Goal: Answer question/provide support: Share knowledge or assist other users

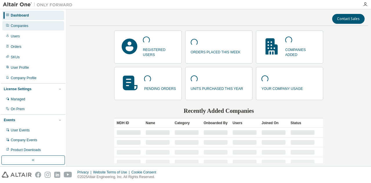
click at [19, 25] on div "Companies" at bounding box center [20, 25] width 18 height 5
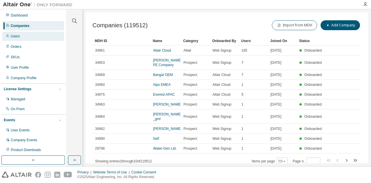
click at [16, 37] on div "Users" at bounding box center [15, 36] width 9 height 5
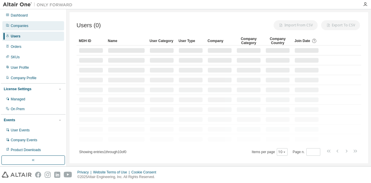
click at [20, 23] on div "Companies" at bounding box center [33, 25] width 62 height 9
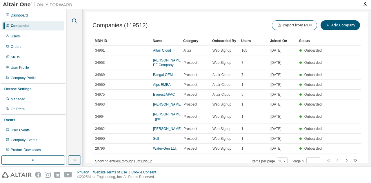
click at [75, 19] on icon "button" at bounding box center [74, 21] width 5 height 5
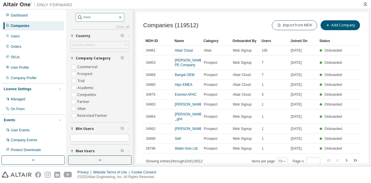
click at [88, 19] on input "text" at bounding box center [100, 17] width 35 height 6
type input "*****"
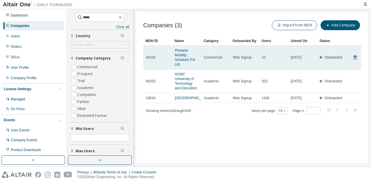
click at [200, 59] on td "Pinnacle Mobility Solutions Pvt Ltd." at bounding box center [186, 57] width 29 height 24
click at [176, 53] on link "Pinnacle Mobility Solutions Pvt Ltd." at bounding box center [185, 57] width 20 height 18
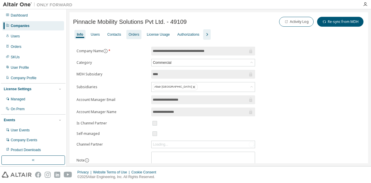
click at [136, 36] on div "Orders" at bounding box center [134, 34] width 11 height 5
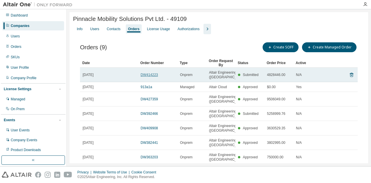
click at [147, 76] on link "DW414223" at bounding box center [149, 75] width 17 height 4
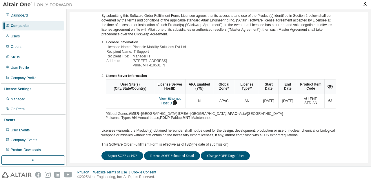
scroll to position [102, 0]
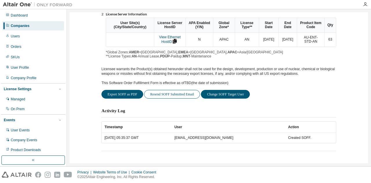
click at [167, 91] on button "Resend SOFF Submitted Email" at bounding box center [172, 94] width 56 height 9
click at [164, 95] on button "Resend SOFF Submitted Email" at bounding box center [172, 94] width 56 height 9
